Goal: Navigation & Orientation: Find specific page/section

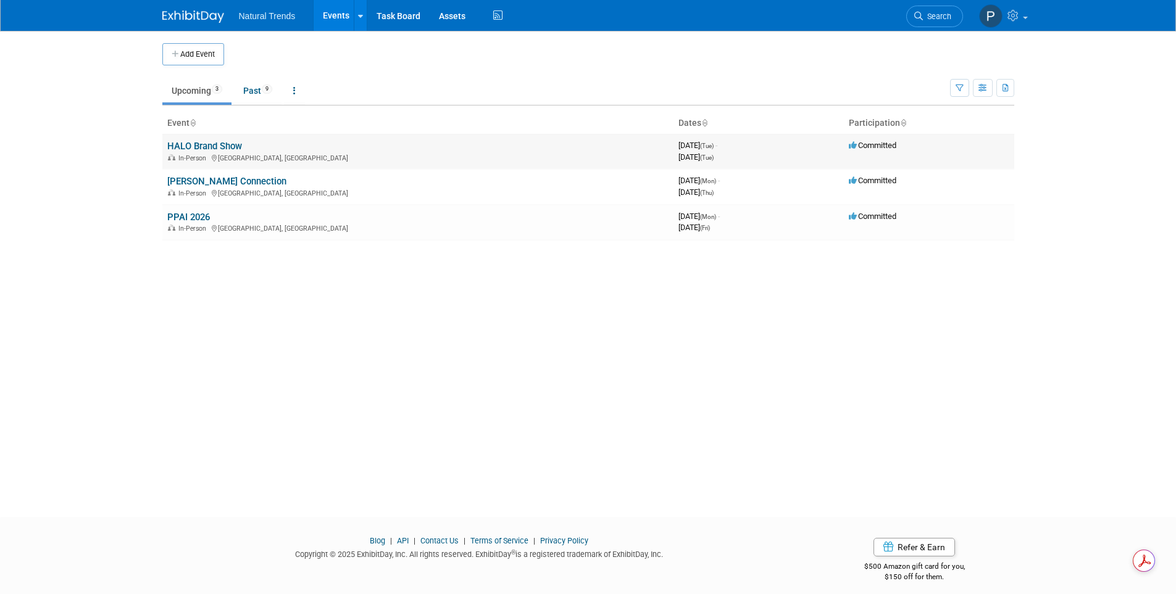
click at [207, 144] on link "HALO Brand Show" at bounding box center [204, 146] width 75 height 11
click at [277, 182] on link "[PERSON_NAME] Connection" at bounding box center [226, 181] width 119 height 11
click at [223, 150] on link "HALO Brand Show" at bounding box center [204, 146] width 75 height 11
click at [233, 144] on link "HALO Brand Show" at bounding box center [204, 146] width 75 height 11
click at [270, 180] on link "[PERSON_NAME] Connection" at bounding box center [226, 181] width 119 height 11
